Goal: Task Accomplishment & Management: Manage account settings

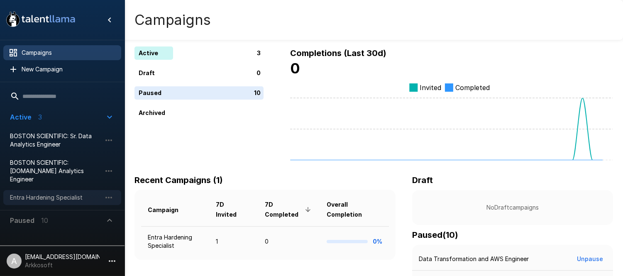
click at [41, 194] on span "Entra Hardening Specialist" at bounding box center [55, 198] width 91 height 8
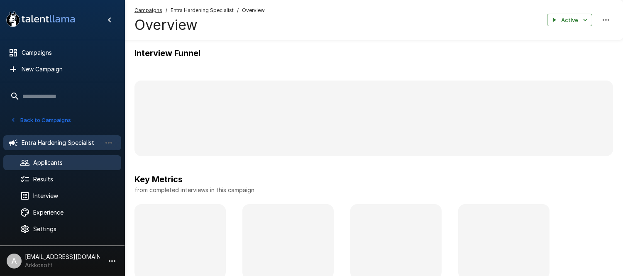
click at [69, 164] on span "Applicants" at bounding box center [73, 163] width 81 height 8
click at [57, 160] on span "Applicants" at bounding box center [73, 163] width 81 height 8
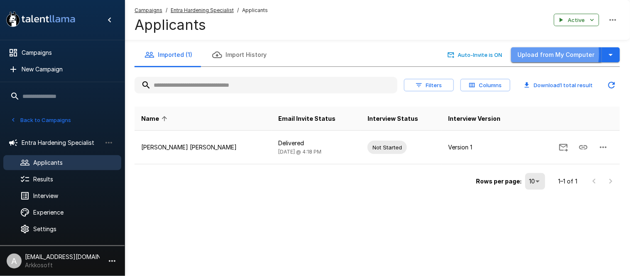
click at [541, 54] on button "Upload from My Computer" at bounding box center [556, 54] width 91 height 15
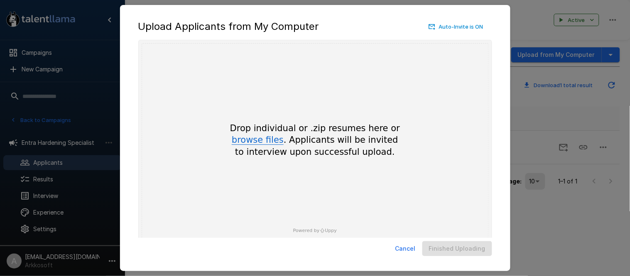
click at [253, 142] on button "browse files" at bounding box center [258, 140] width 52 height 9
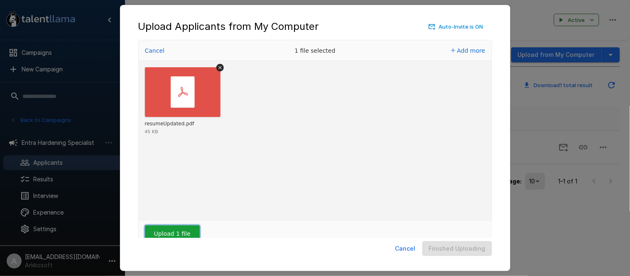
click at [183, 228] on button "Upload 1 file" at bounding box center [172, 234] width 55 height 17
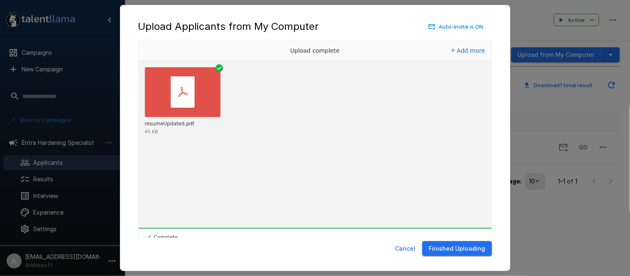
click at [452, 245] on button "Finished Uploading" at bounding box center [457, 248] width 70 height 15
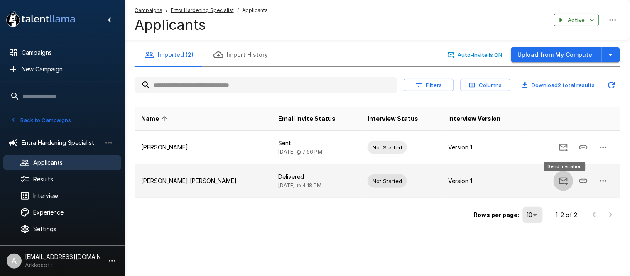
click at [566, 182] on icon "Send Invitation" at bounding box center [564, 181] width 10 height 10
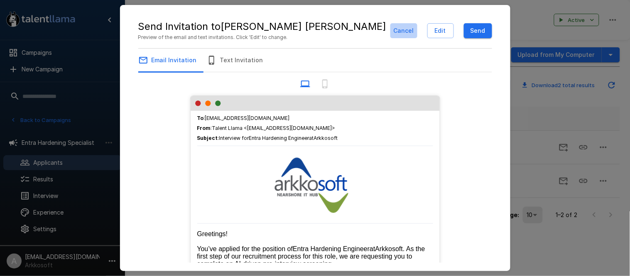
click at [407, 31] on button "Cancel" at bounding box center [403, 30] width 27 height 15
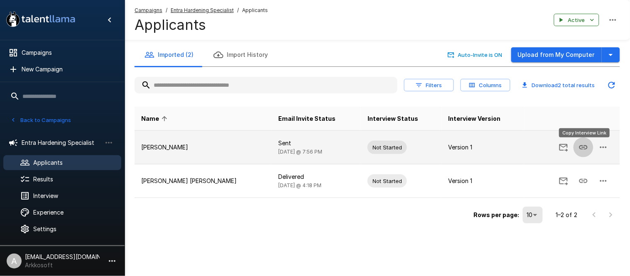
click at [582, 147] on icon "Copy Interview Link" at bounding box center [584, 147] width 10 height 10
